Goal: Find specific page/section: Find specific page/section

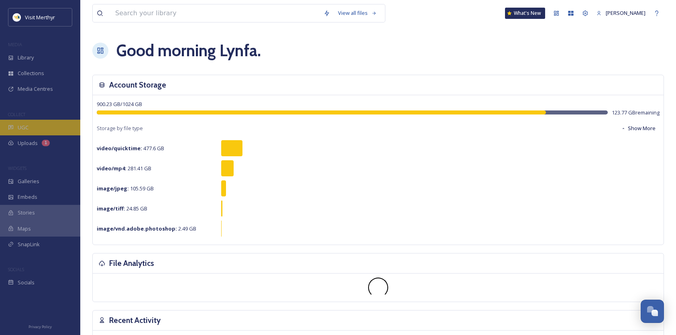
click at [18, 127] on span "UGC" at bounding box center [23, 128] width 11 height 8
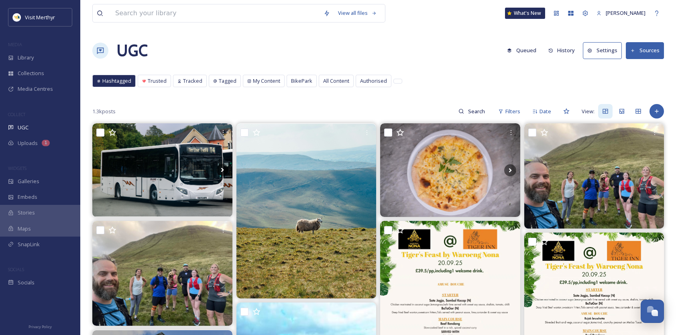
click at [646, 47] on button "Sources" at bounding box center [645, 50] width 38 height 16
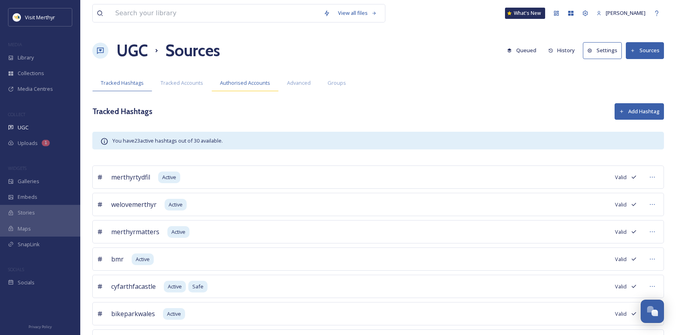
click at [240, 81] on span "Authorised Accounts" at bounding box center [245, 83] width 50 height 8
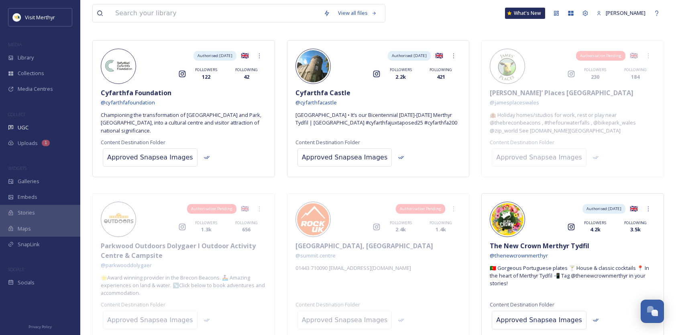
scroll to position [106, 0]
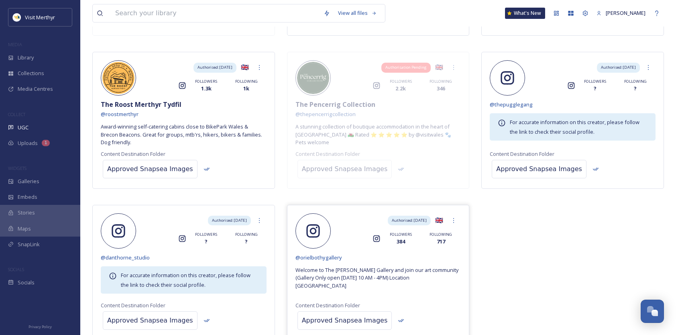
scroll to position [643, 0]
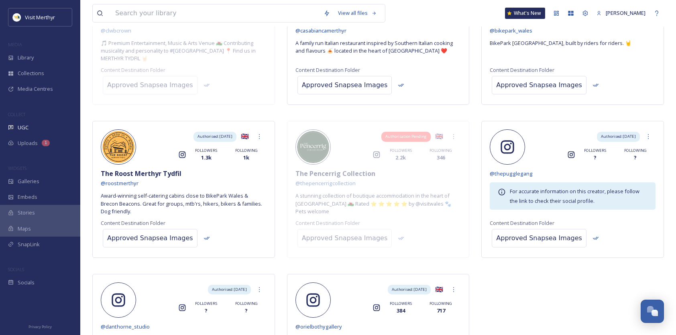
scroll to position [683, 0]
